Goal: Check status: Check status

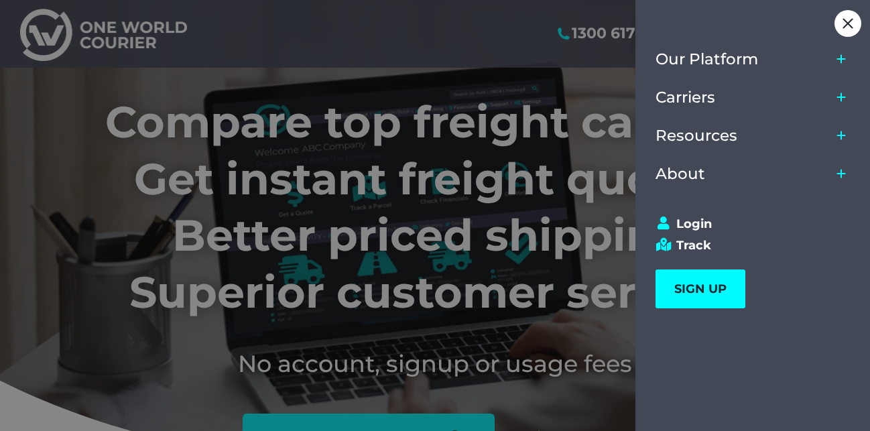
click at [701, 221] on link "Login" at bounding box center [747, 224] width 182 height 15
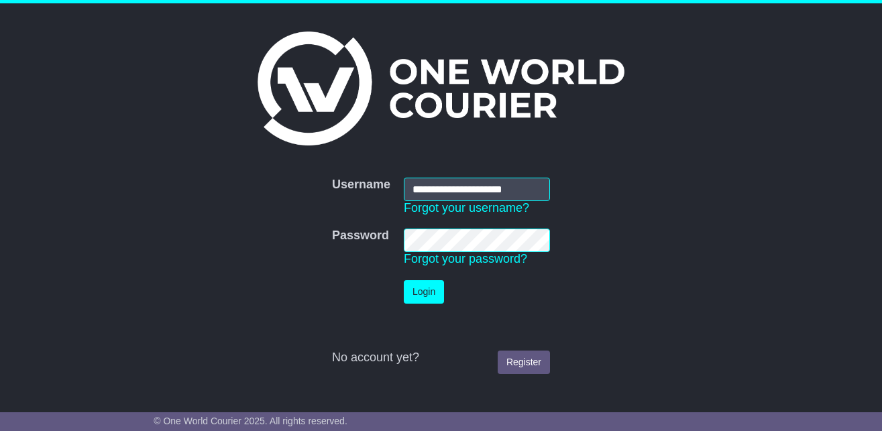
type input "**********"
click at [404, 280] on button "Login" at bounding box center [424, 291] width 40 height 23
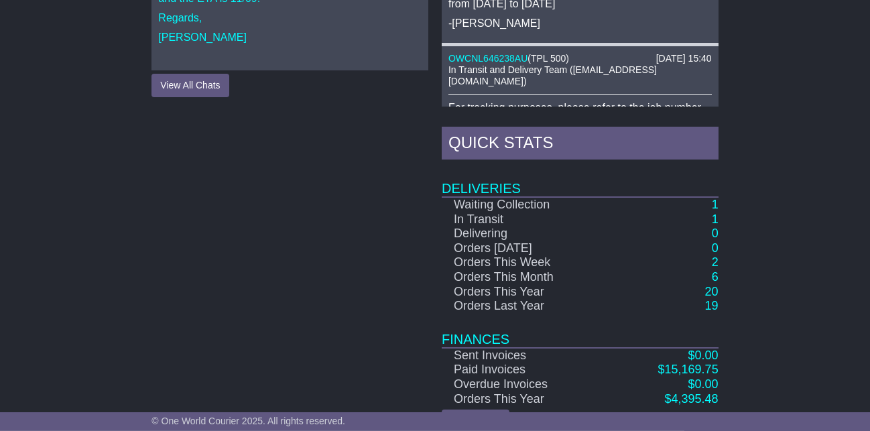
scroll to position [762, 0]
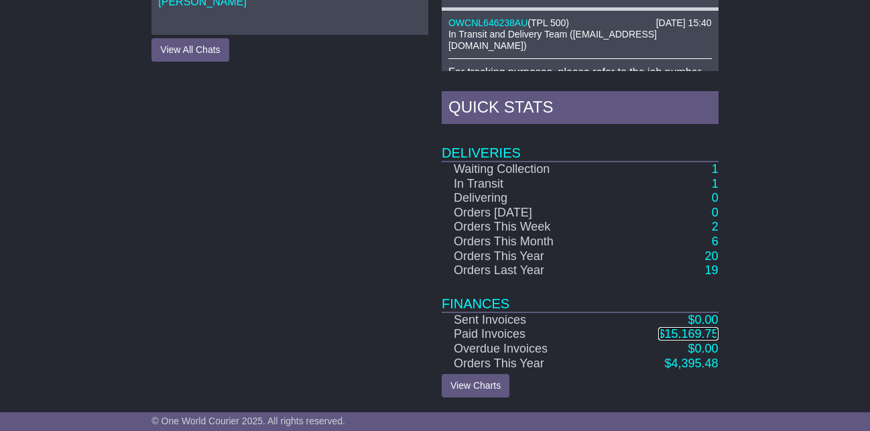
click at [677, 336] on span "15,169.75" at bounding box center [692, 333] width 54 height 13
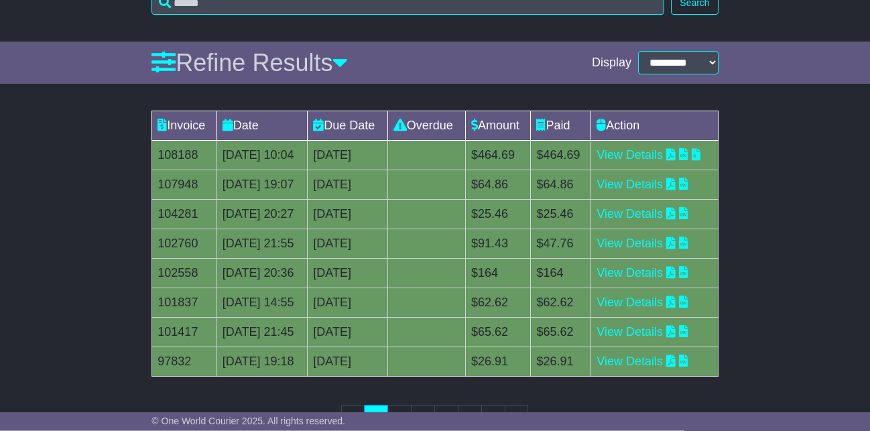
scroll to position [205, 0]
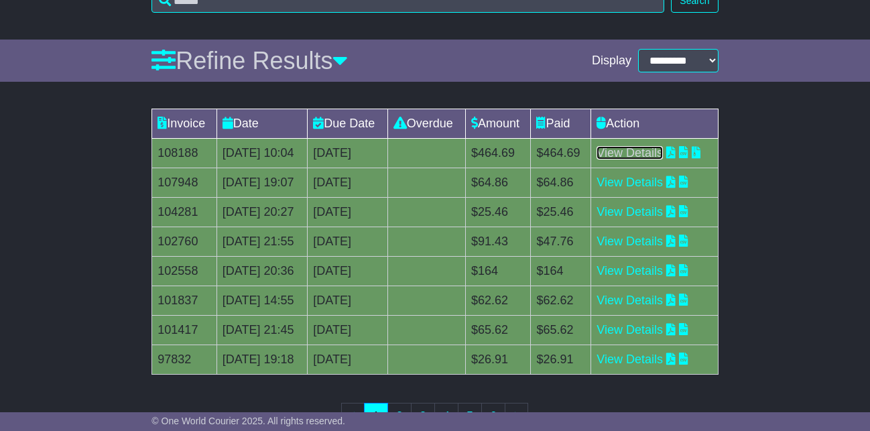
click at [658, 160] on link "View Details" at bounding box center [630, 152] width 66 height 13
click at [634, 189] on link "View Details" at bounding box center [630, 182] width 66 height 13
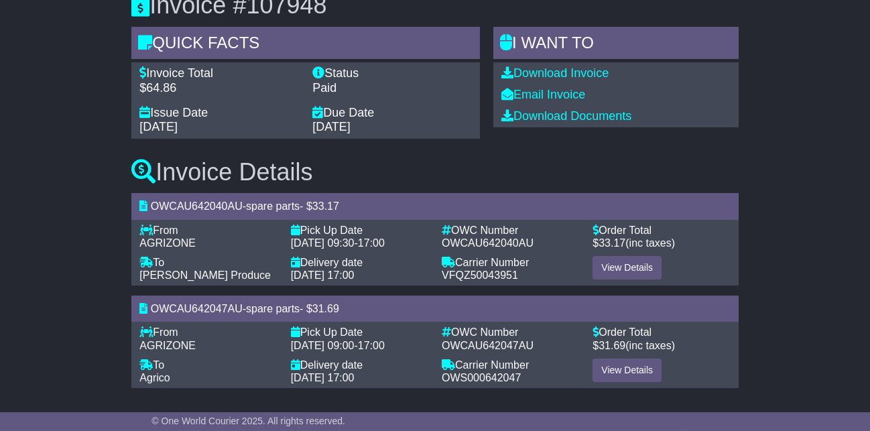
scroll to position [158, 0]
click at [609, 266] on link "View Details" at bounding box center [627, 266] width 69 height 23
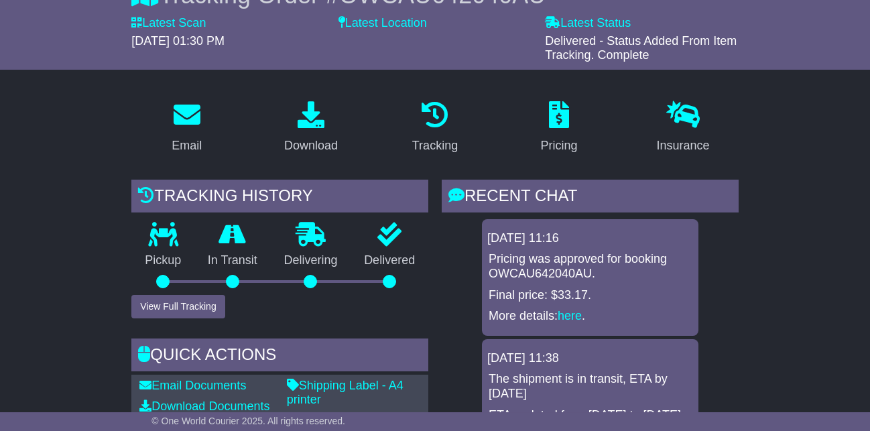
scroll to position [205, 0]
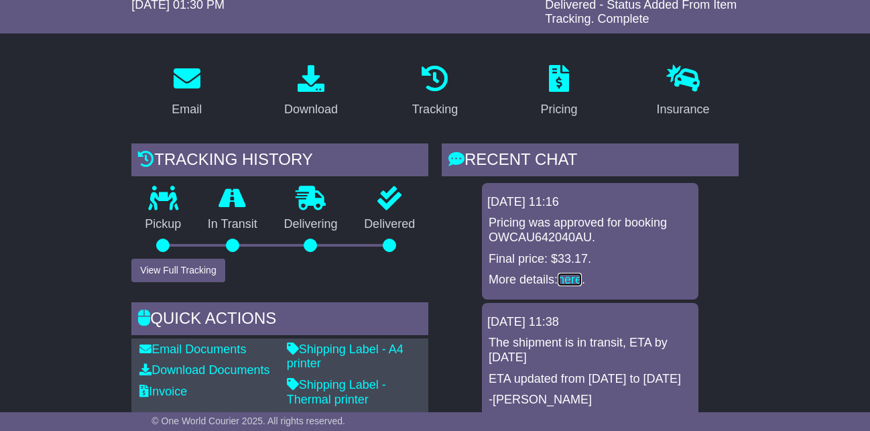
click at [579, 281] on link "here" at bounding box center [570, 279] width 24 height 13
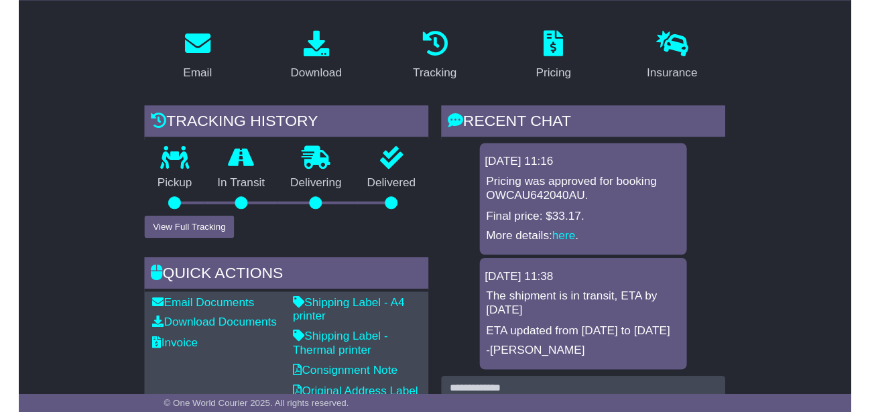
scroll to position [205, 0]
